Goal: Task Accomplishment & Management: Manage account settings

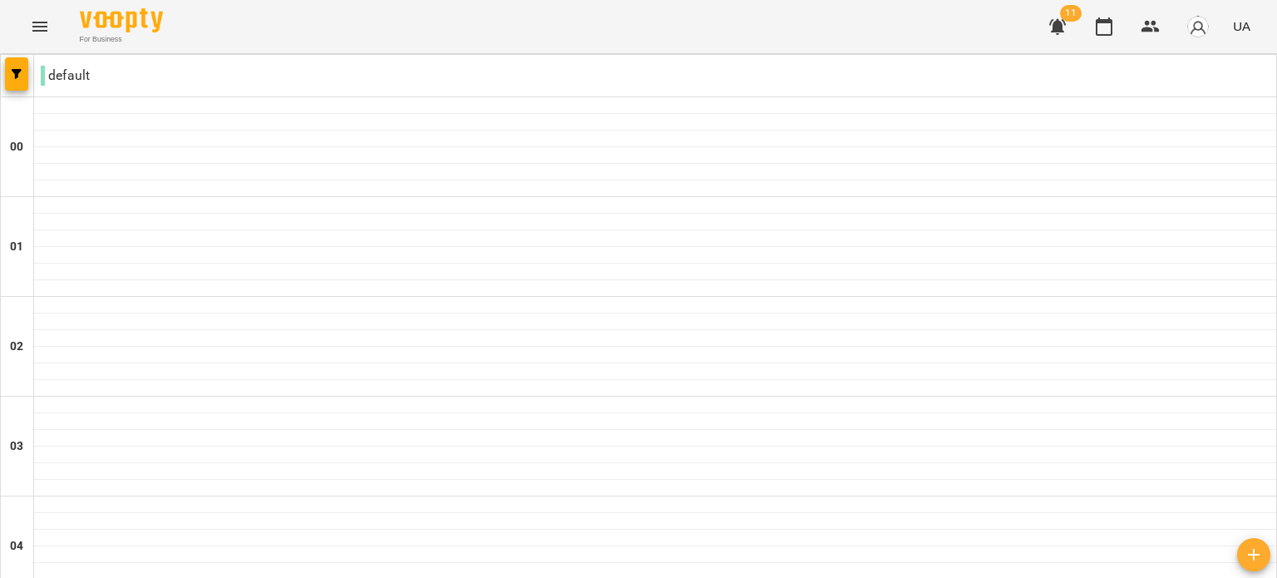
scroll to position [1523, 0]
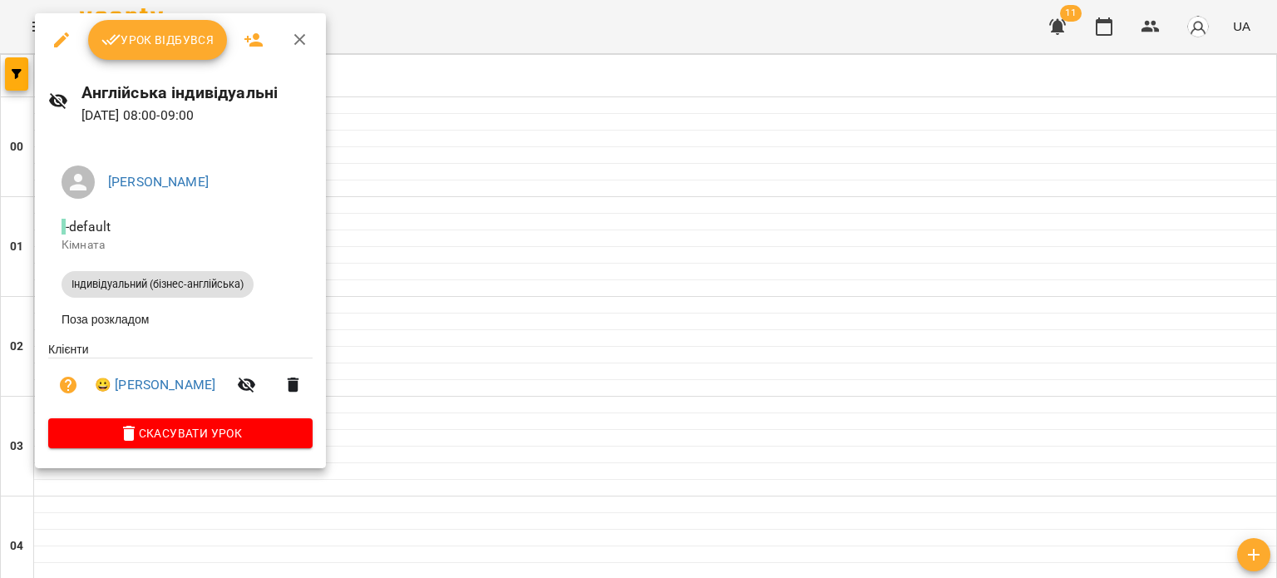
click at [487, 274] on div at bounding box center [638, 289] width 1277 height 578
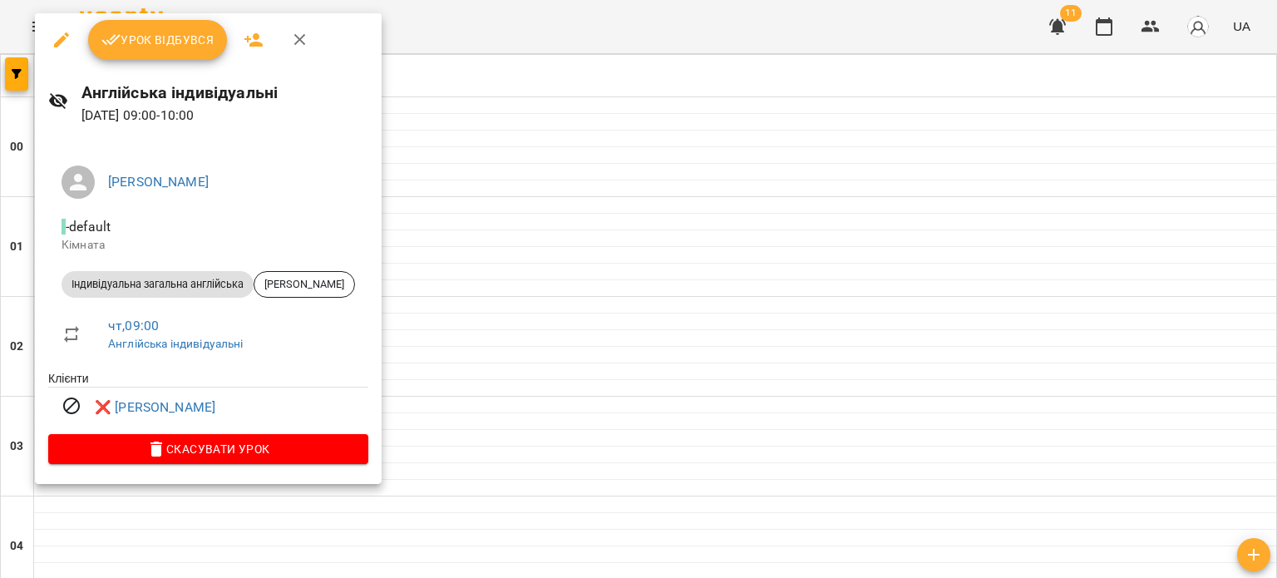
click at [402, 268] on div at bounding box center [638, 289] width 1277 height 578
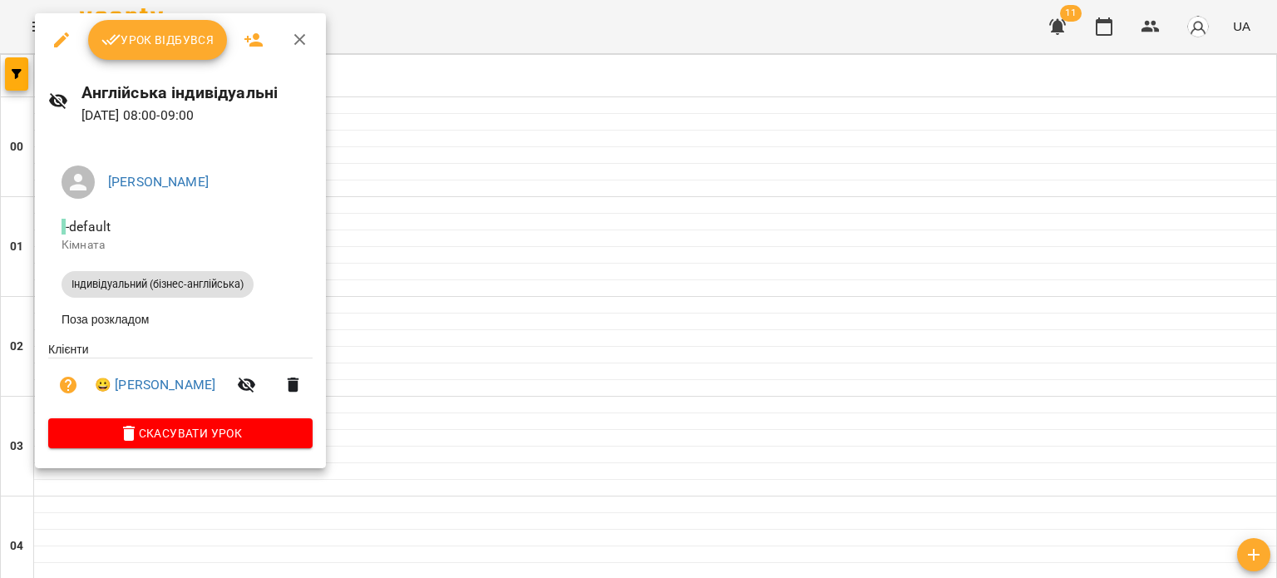
click at [489, 275] on div at bounding box center [638, 289] width 1277 height 578
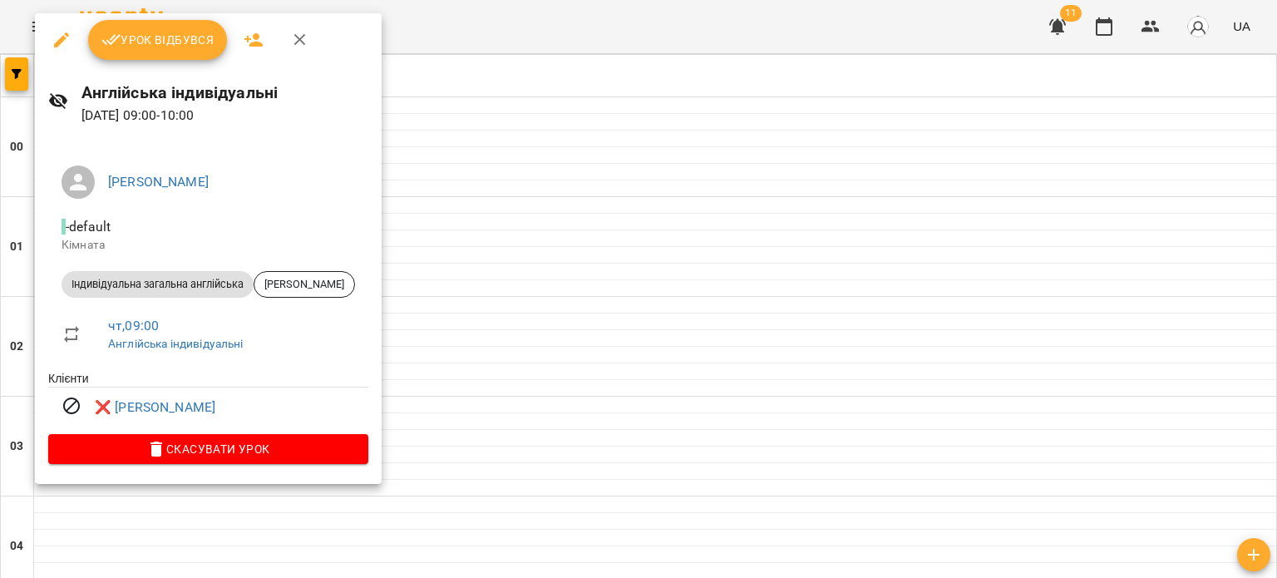
click at [506, 269] on div at bounding box center [638, 289] width 1277 height 578
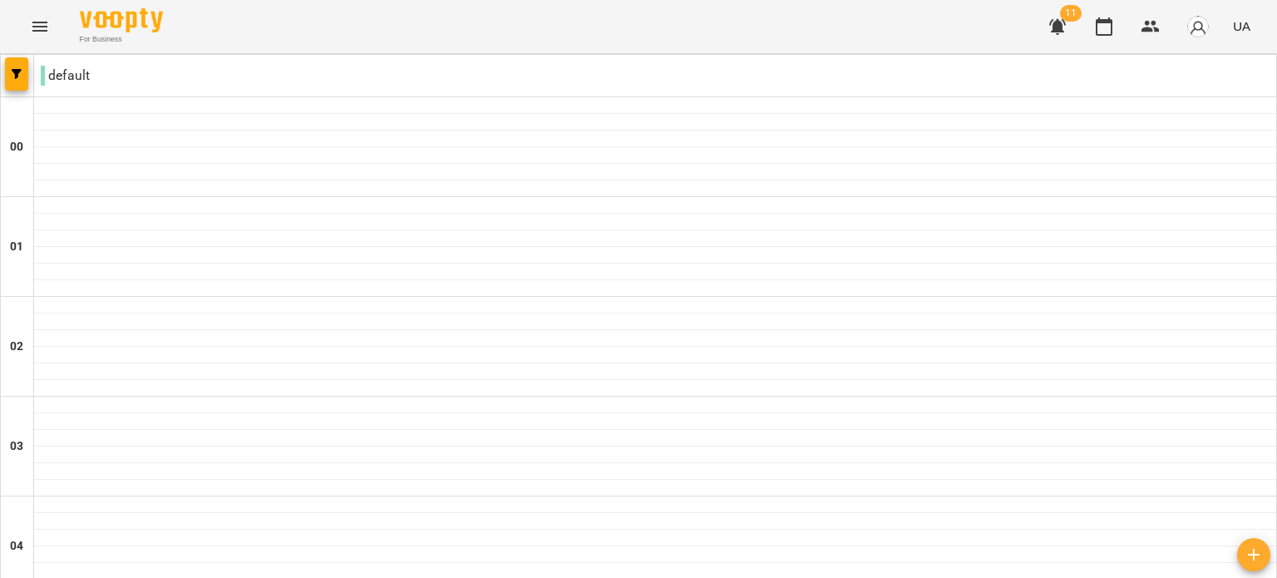
scroll to position [1924, 0]
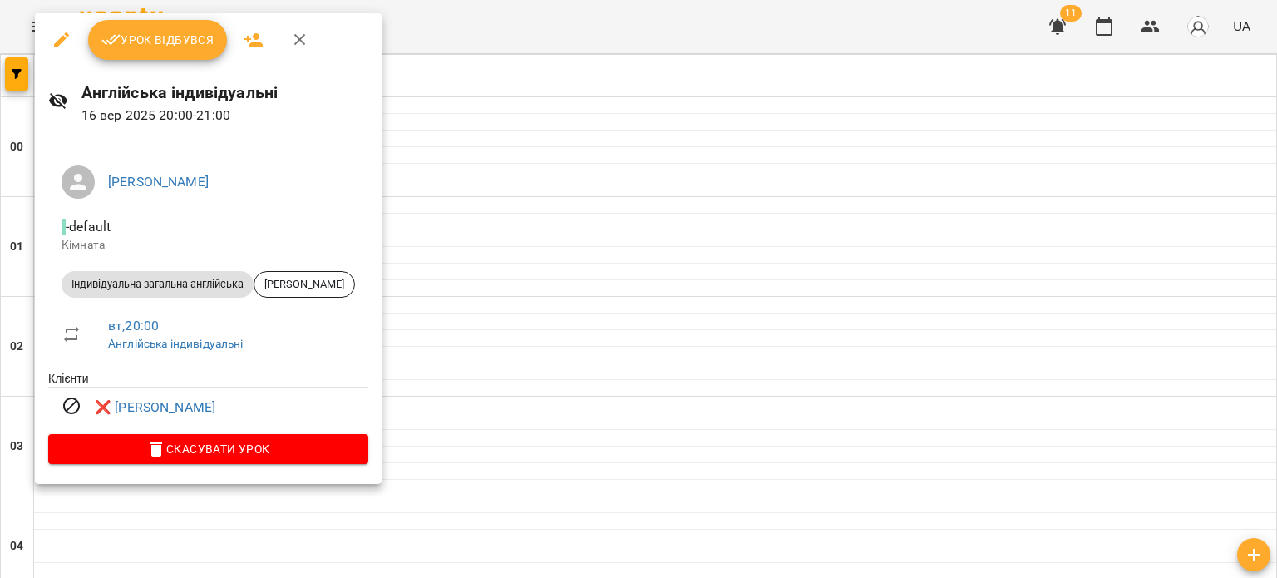
click at [416, 207] on div at bounding box center [638, 289] width 1277 height 578
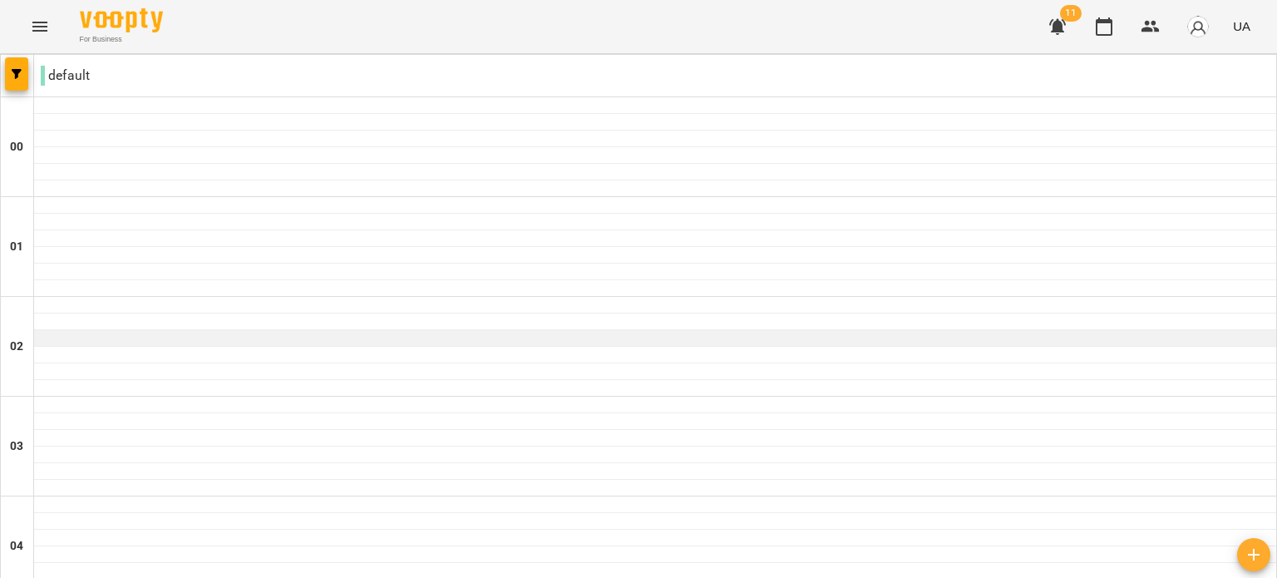
scroll to position [1924, 0]
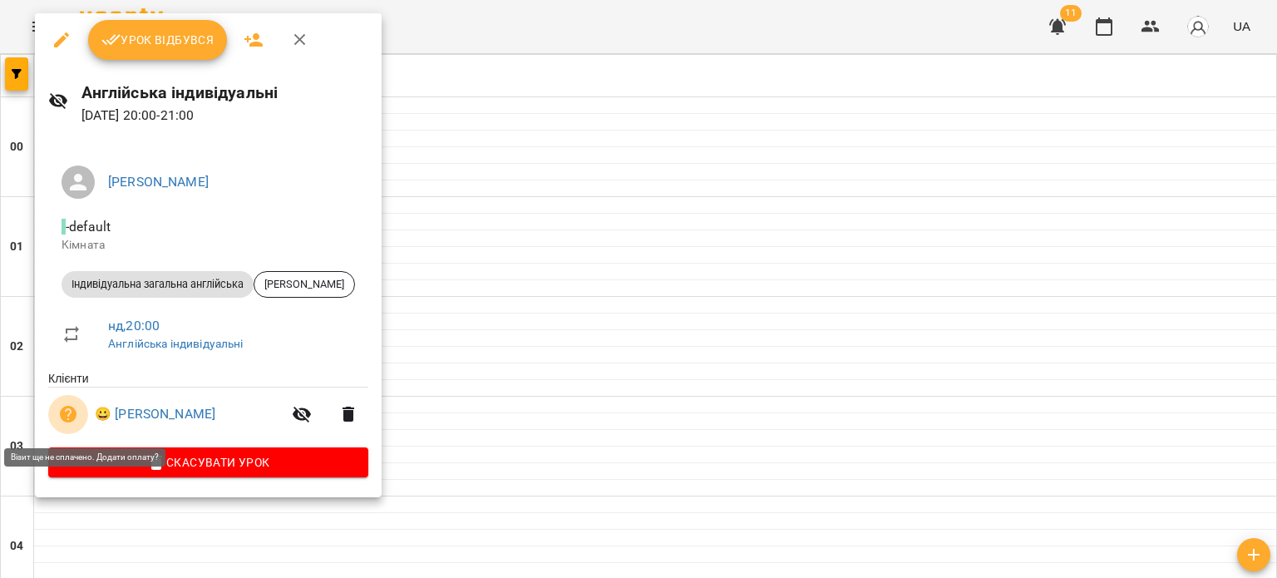
click at [70, 413] on icon "button" at bounding box center [68, 414] width 20 height 20
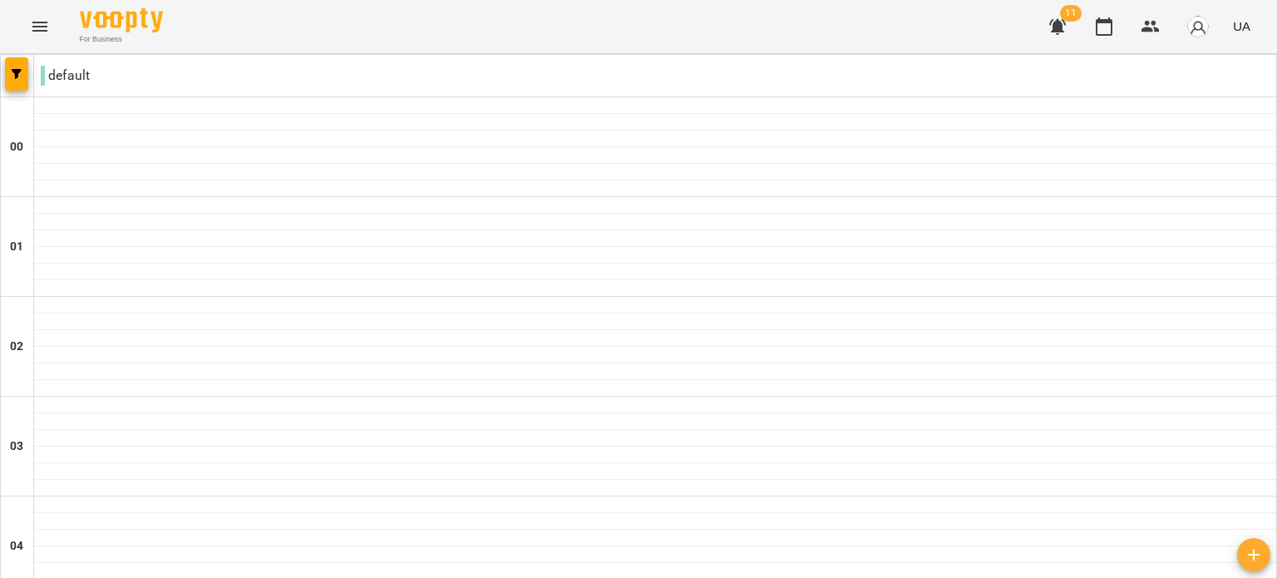
scroll to position [1924, 0]
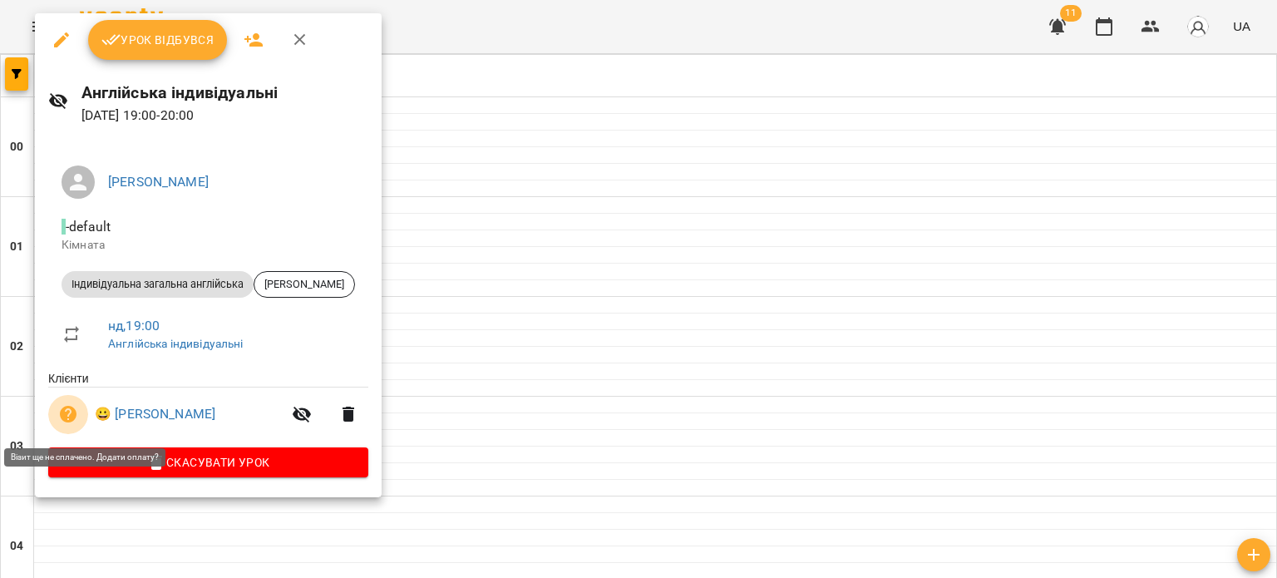
click at [67, 412] on icon "button" at bounding box center [68, 414] width 20 height 20
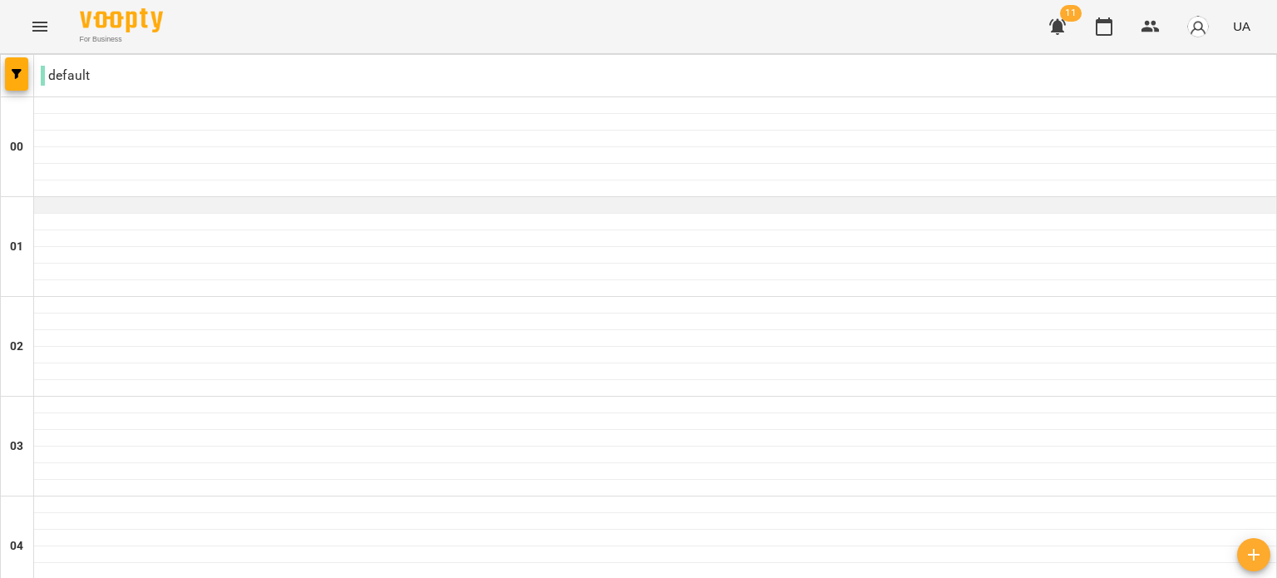
scroll to position [1620, 0]
